Goal: Find specific page/section

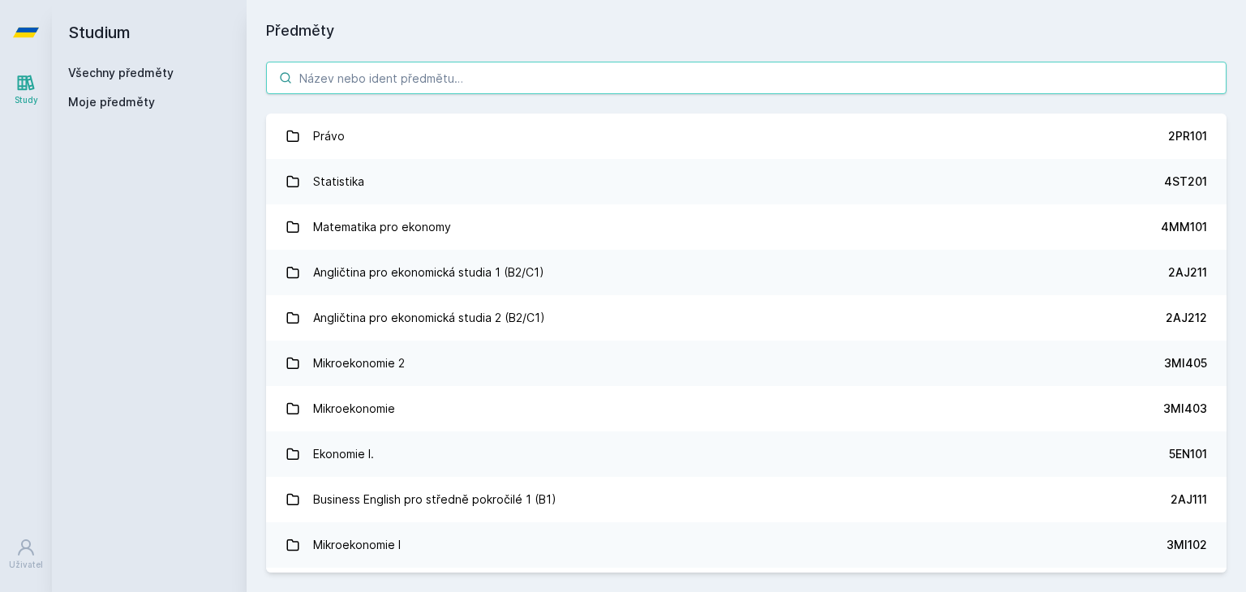
click at [442, 82] on input "search" at bounding box center [746, 78] width 961 height 32
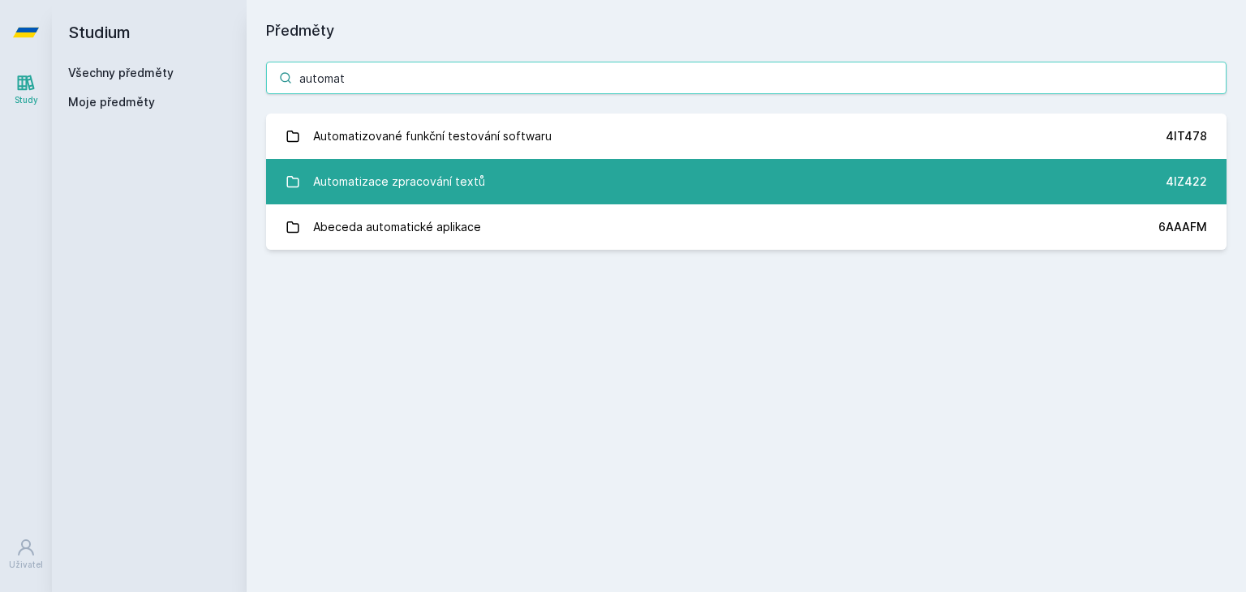
type input "automat"
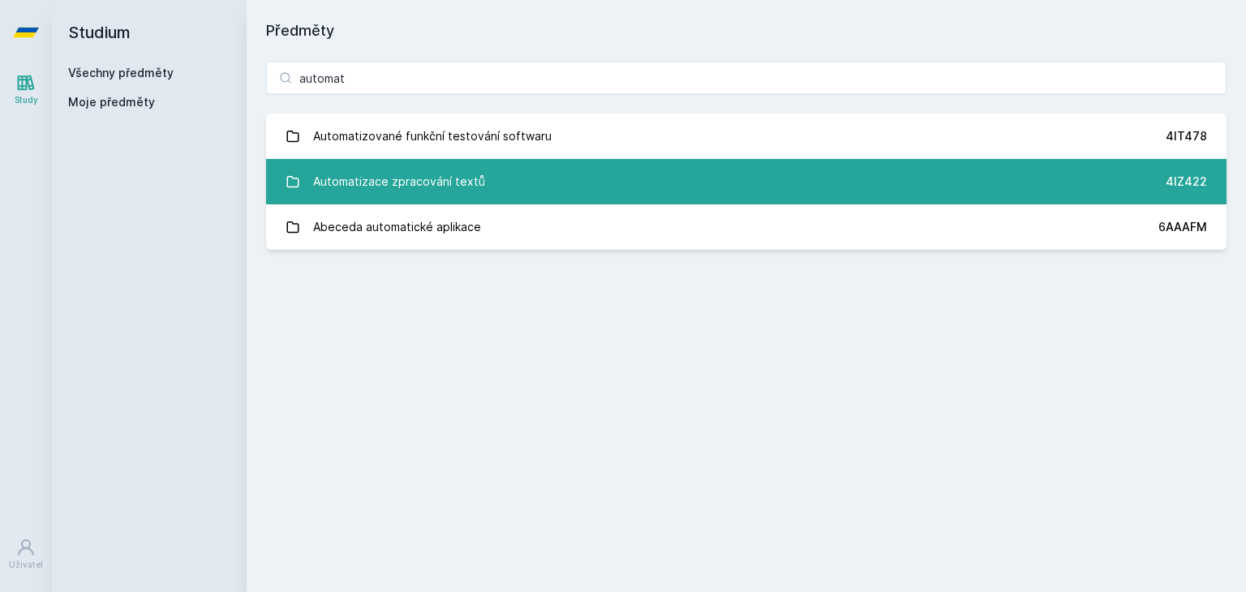
click at [519, 183] on link "Automatizace zpracování textů 4IZ422" at bounding box center [746, 181] width 961 height 45
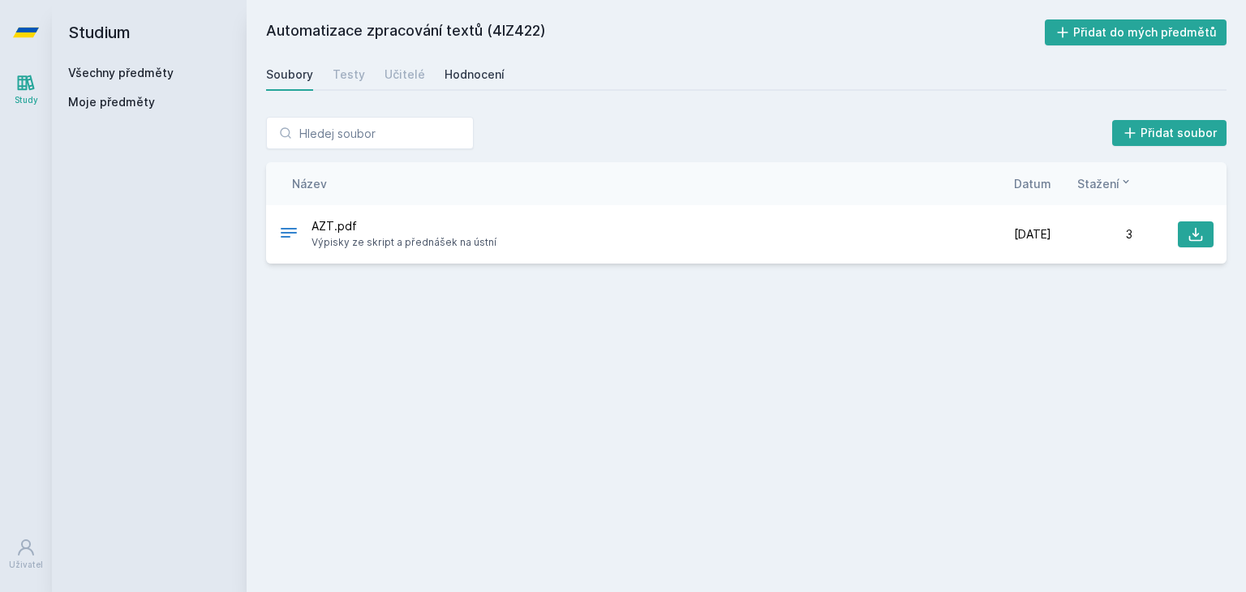
click at [467, 73] on div "Hodnocení" at bounding box center [475, 75] width 60 height 16
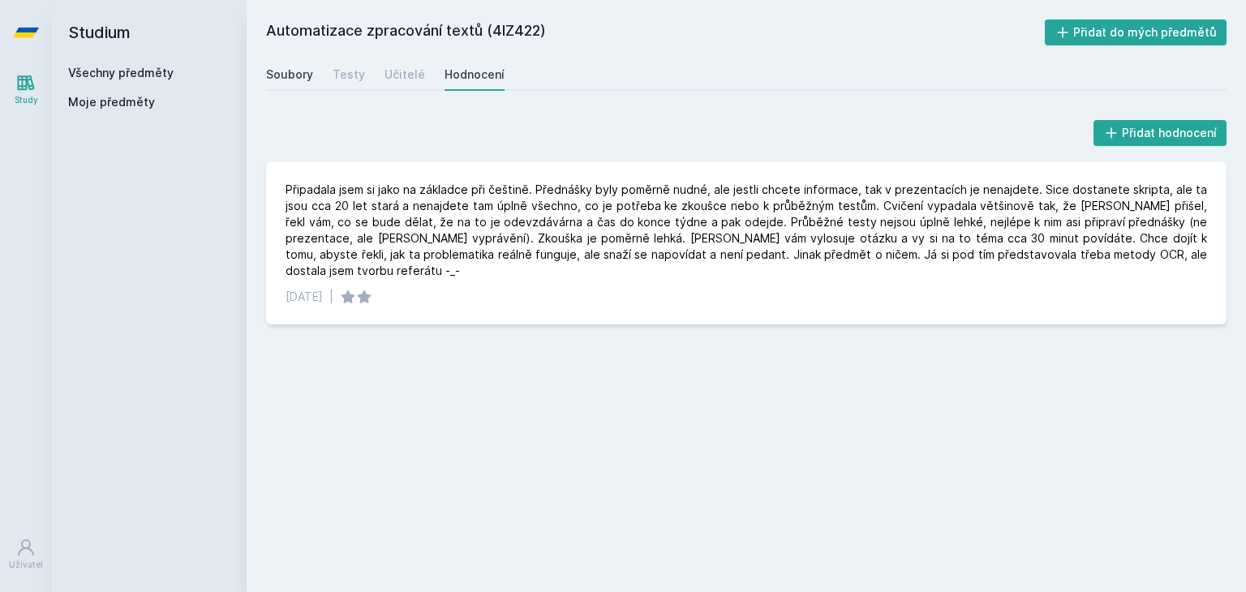
click at [279, 80] on div "Soubory" at bounding box center [289, 75] width 47 height 16
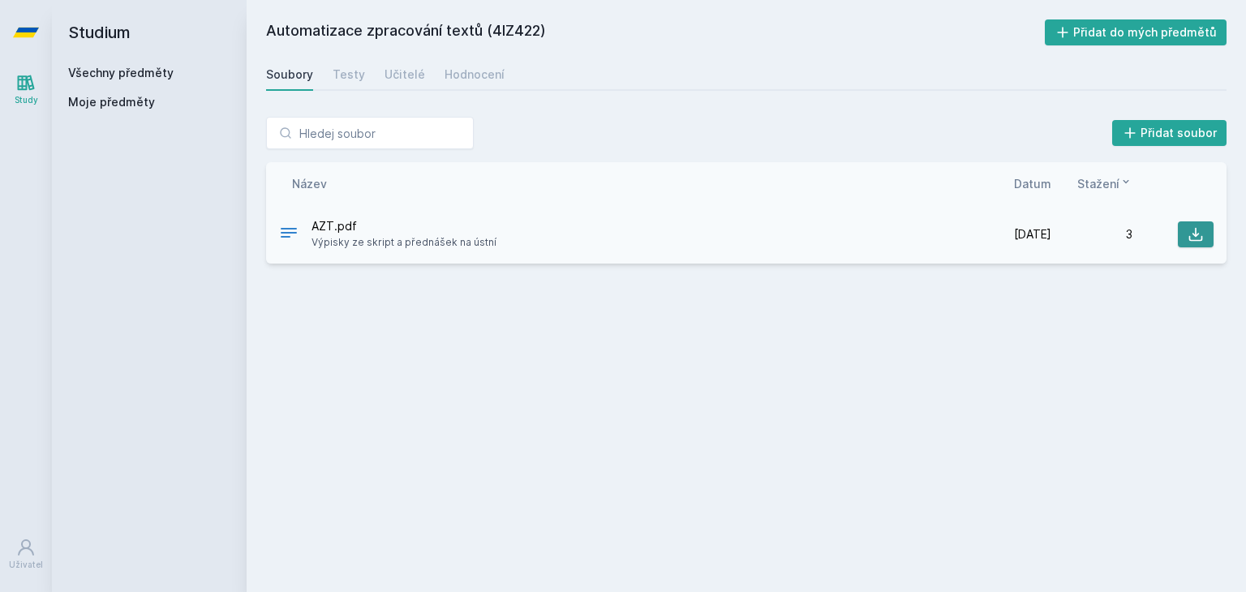
click at [1200, 229] on icon at bounding box center [1196, 234] width 16 height 16
